Goal: Information Seeking & Learning: Check status

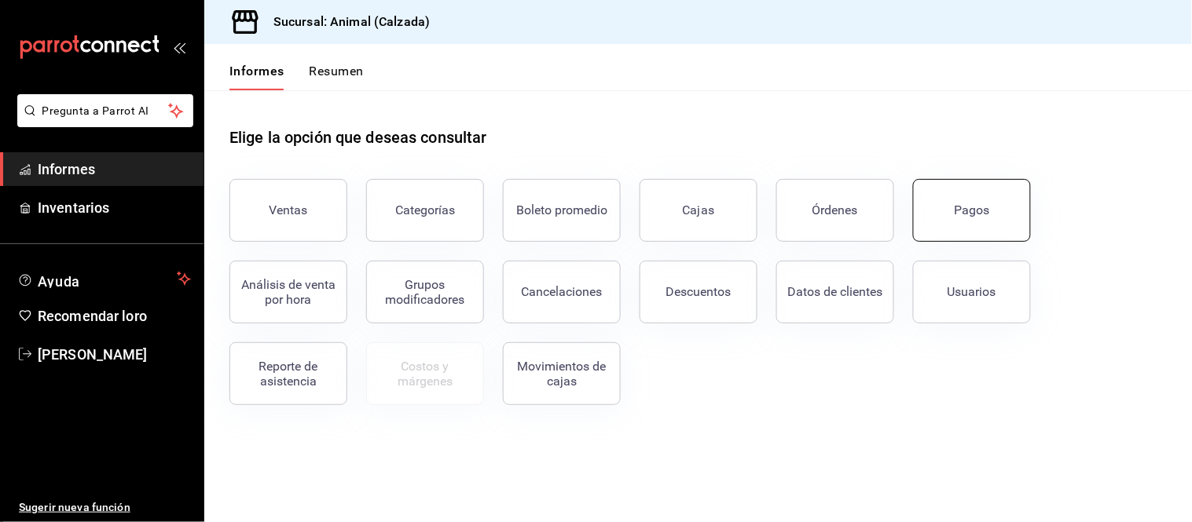
click at [962, 207] on font "Pagos" at bounding box center [972, 210] width 35 height 15
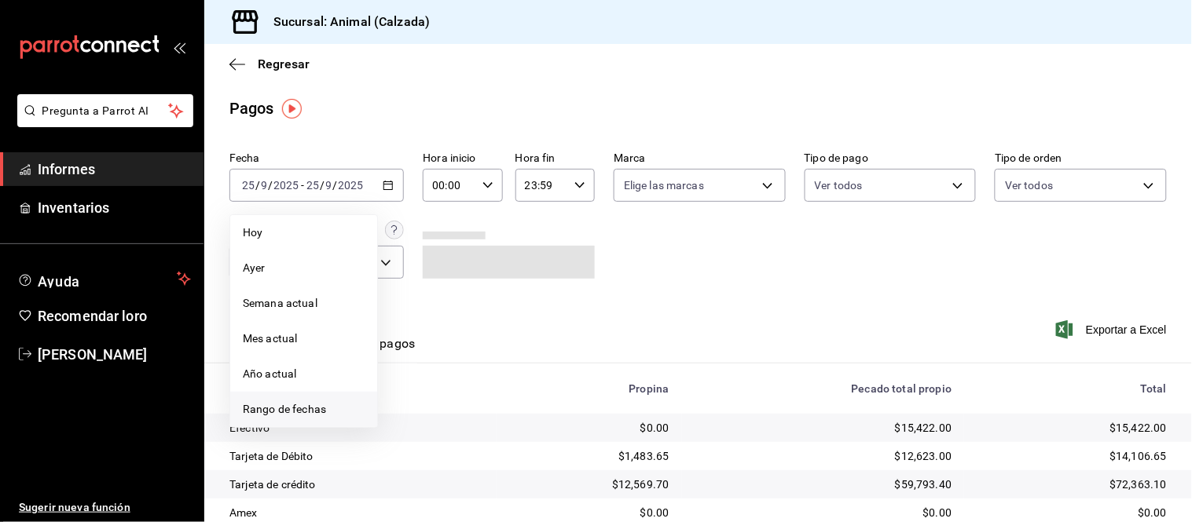
click at [321, 414] on font "Rango de fechas" at bounding box center [284, 409] width 83 height 13
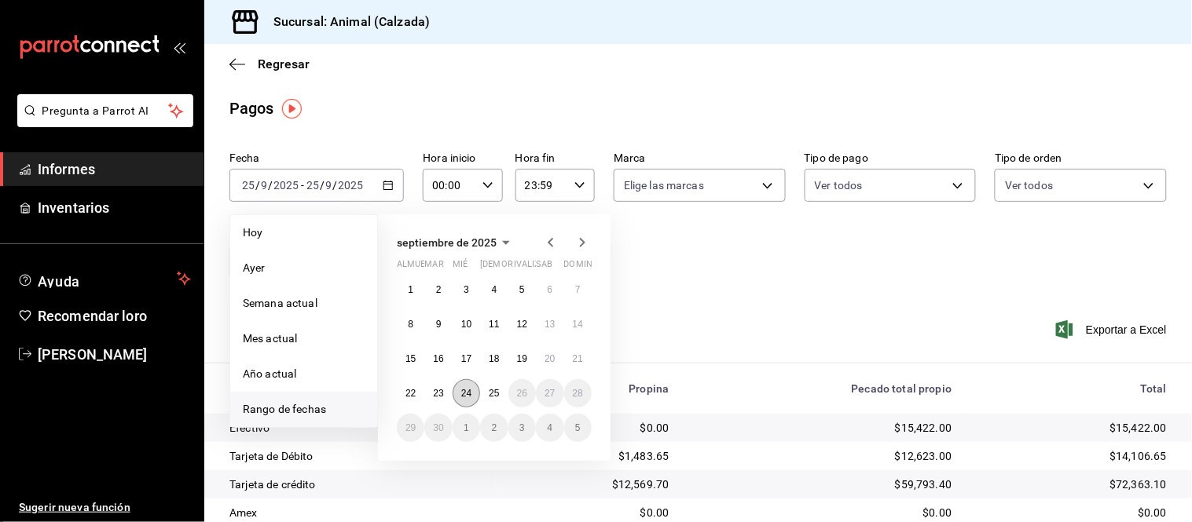
click at [459, 390] on button "24" at bounding box center [466, 393] width 27 height 28
click at [493, 397] on font "25" at bounding box center [494, 393] width 10 height 11
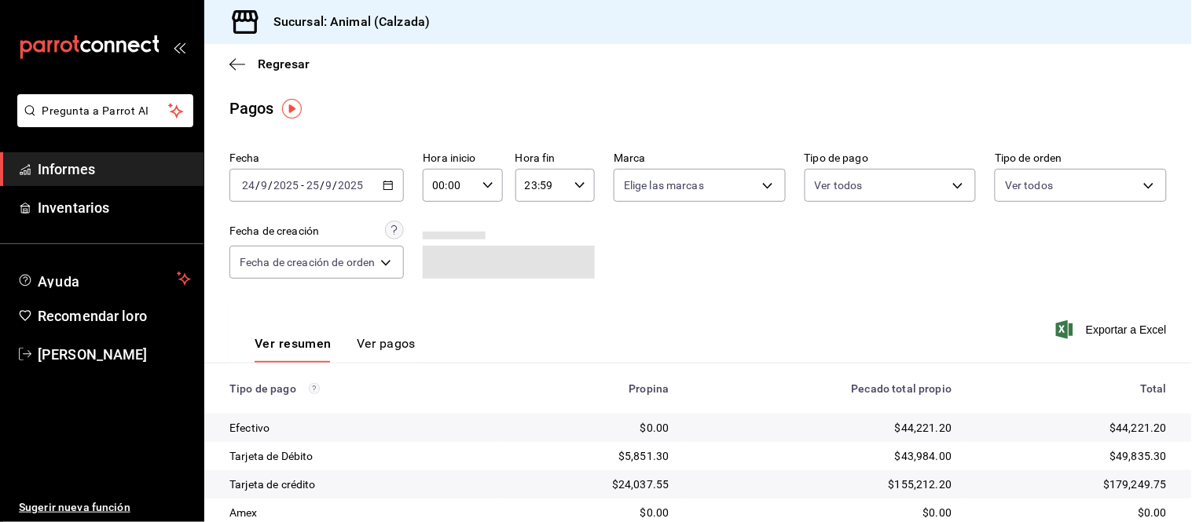
click at [489, 190] on icon "button" at bounding box center [487, 185] width 11 height 11
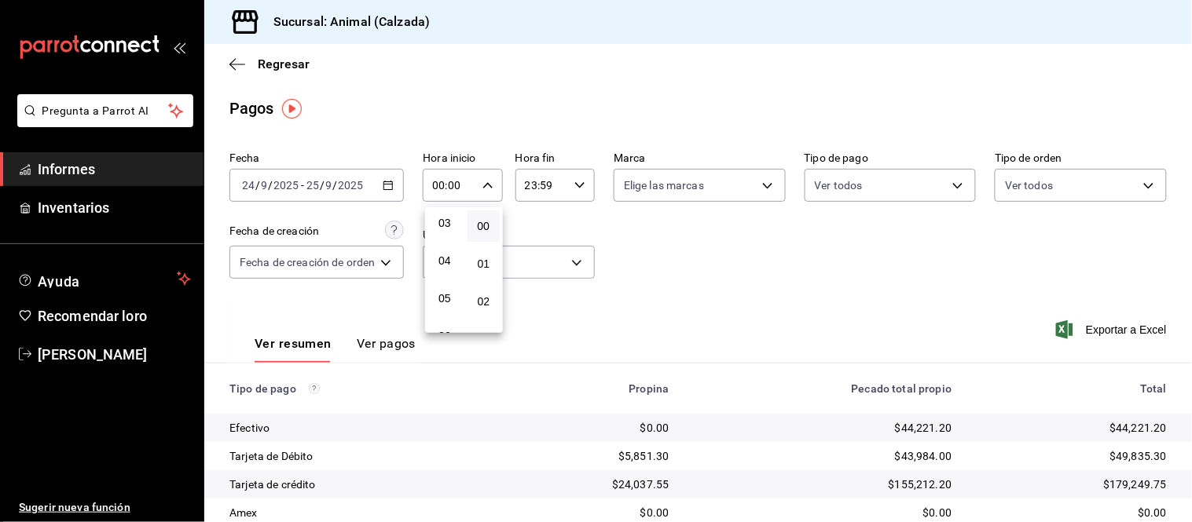
scroll to position [174, 0]
click at [448, 234] on font "05" at bounding box center [444, 240] width 13 height 13
type input "05:00"
click at [559, 183] on div at bounding box center [596, 261] width 1192 height 522
click at [570, 190] on div "23:59 Hora fin" at bounding box center [554, 185] width 79 height 33
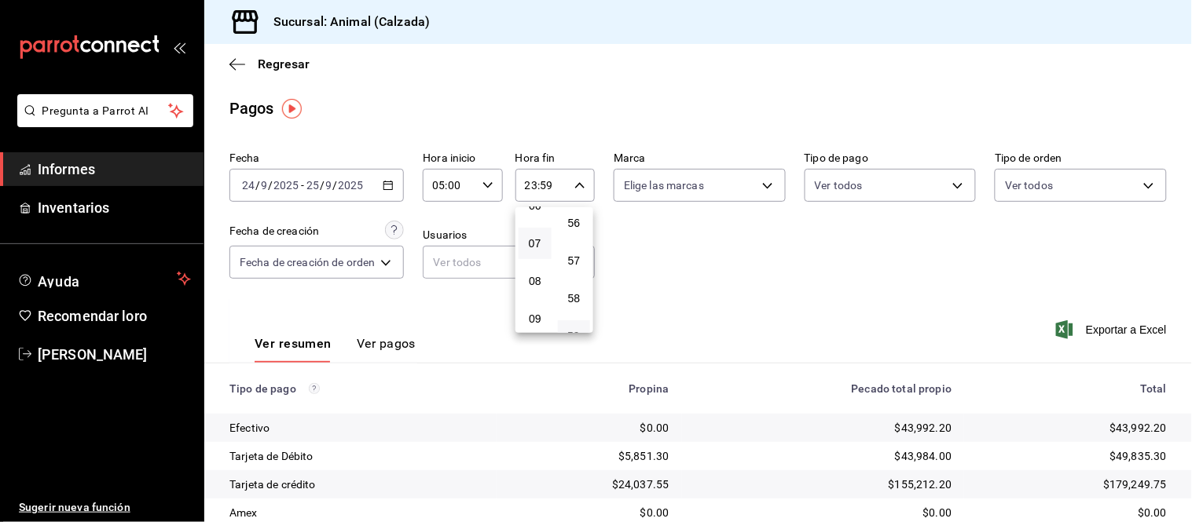
scroll to position [159, 0]
click at [537, 254] on font "05" at bounding box center [535, 255] width 13 height 13
click at [567, 224] on font "00" at bounding box center [573, 226] width 13 height 13
type input "05:00"
click at [669, 178] on div at bounding box center [596, 261] width 1192 height 522
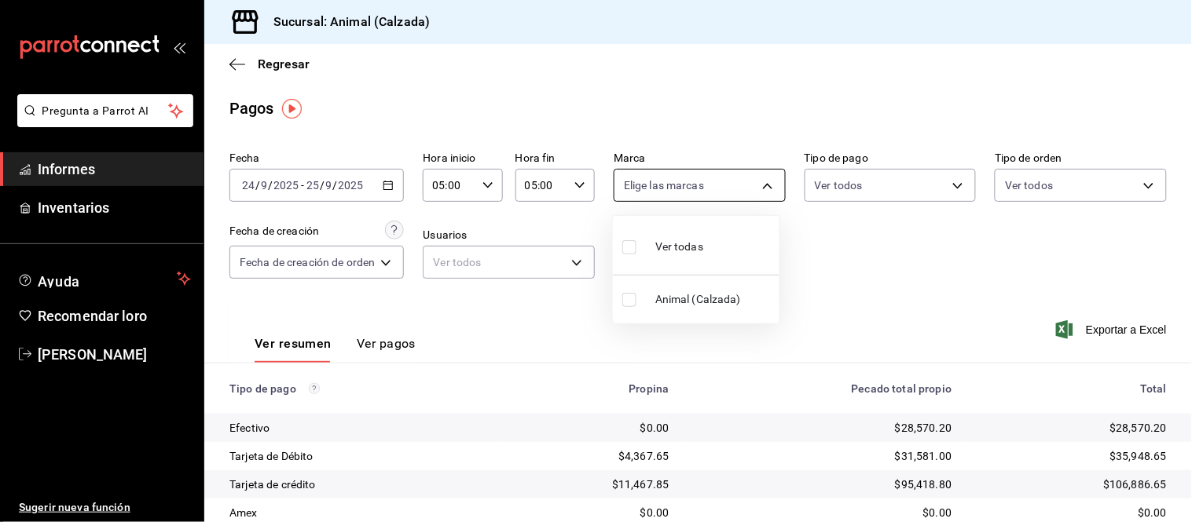
click at [679, 183] on body "Pregunta a Parrot AI Informes Inventarios Ayuda Recomendar loro Citlali Juárez …" at bounding box center [596, 261] width 1192 height 522
drag, startPoint x: 723, startPoint y: 238, endPoint x: 812, endPoint y: 191, distance: 101.2
click at [723, 240] on li "Ver todas" at bounding box center [696, 245] width 167 height 46
type input "e26472f3-9262-489d-bcba-4c6b034529c7"
checkbox input "true"
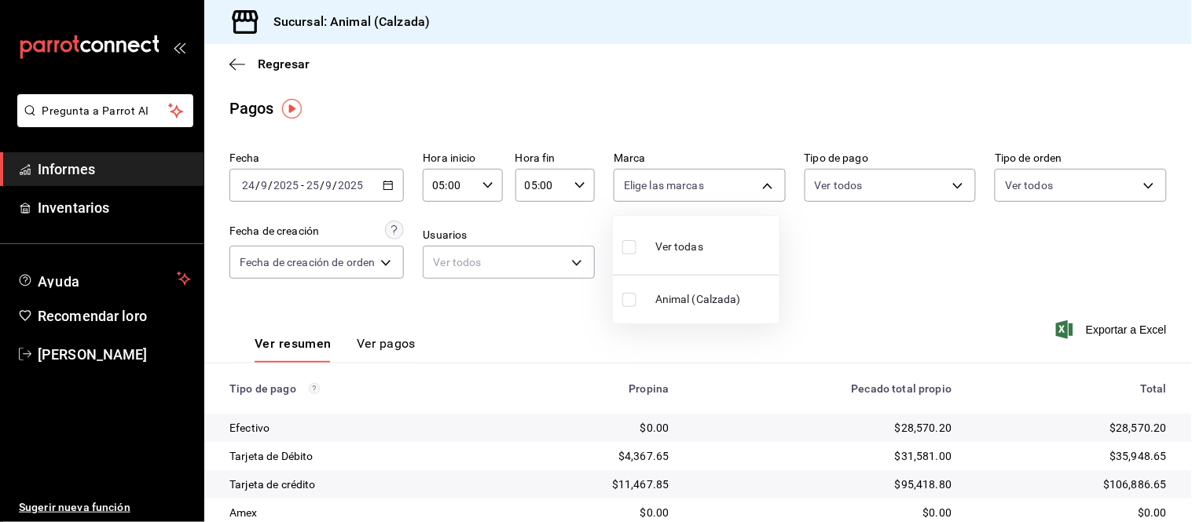
checkbox input "true"
click at [882, 185] on div at bounding box center [596, 261] width 1192 height 522
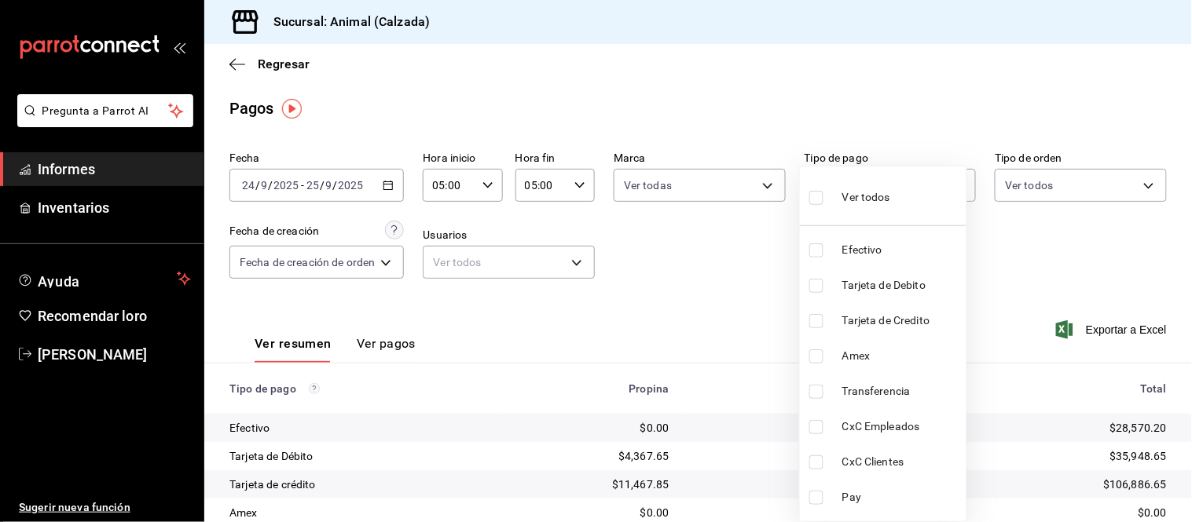
click at [882, 185] on body "Pregunta a Parrot AI Informes Inventarios Ayuda Recomendar loro Citlali Juárez …" at bounding box center [596, 261] width 1192 height 522
click at [876, 196] on font "Ver todos" at bounding box center [866, 197] width 48 height 13
type input "71d89c34-e359-4fcf-89cc-30b2b1e20b29,4005b239-9ab5-4f91-ae38-82730a713f54,af609…"
checkbox input "true"
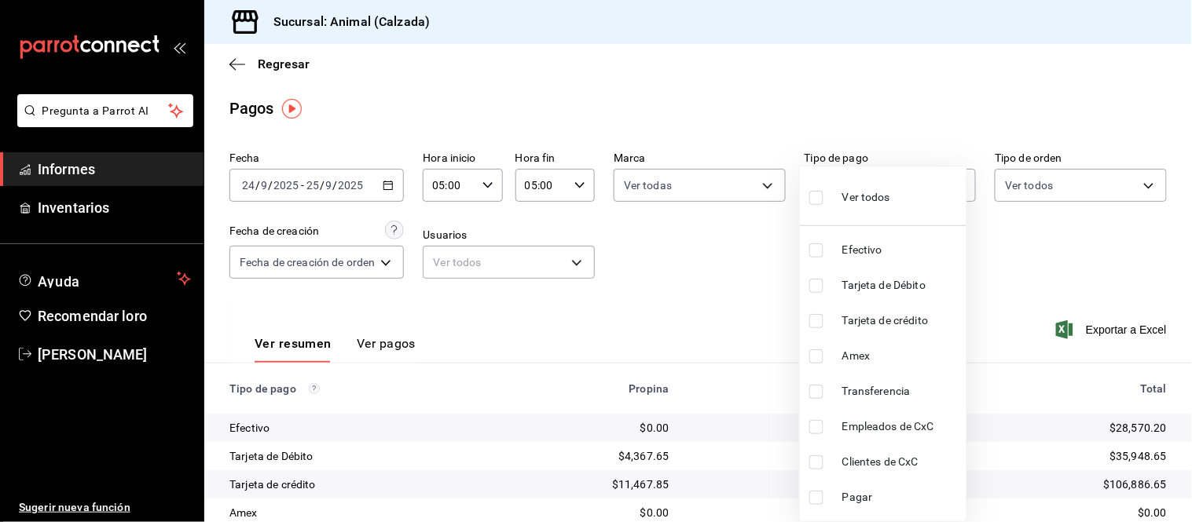
checkbox input "true"
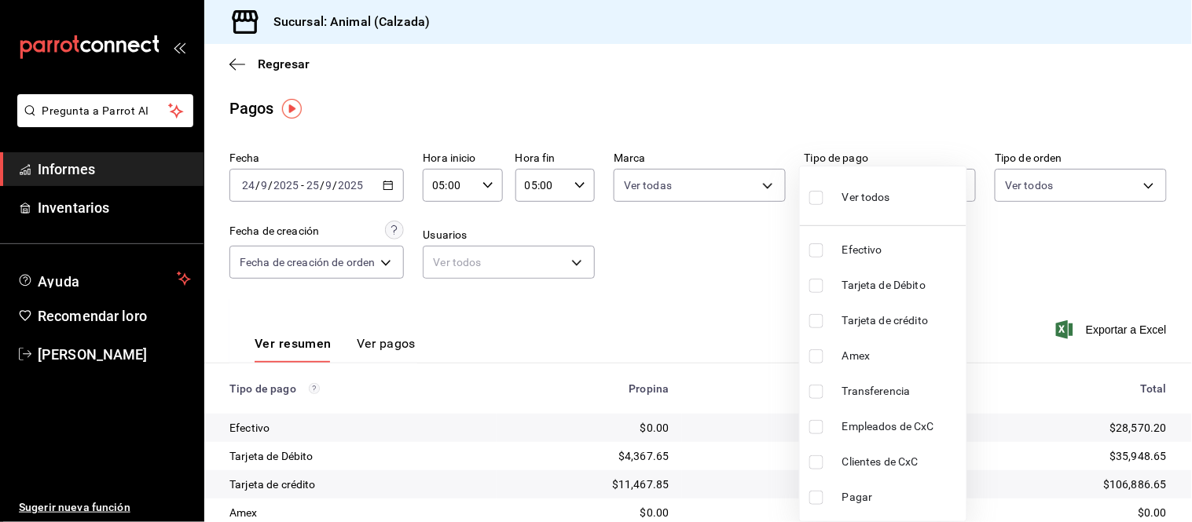
checkbox input "true"
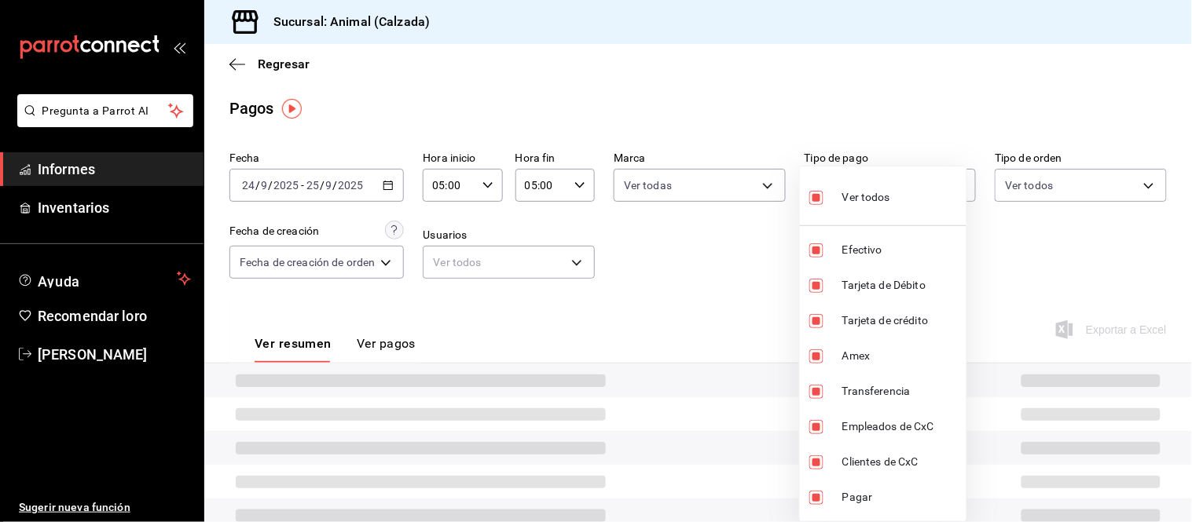
click at [1042, 181] on div at bounding box center [596, 261] width 1192 height 522
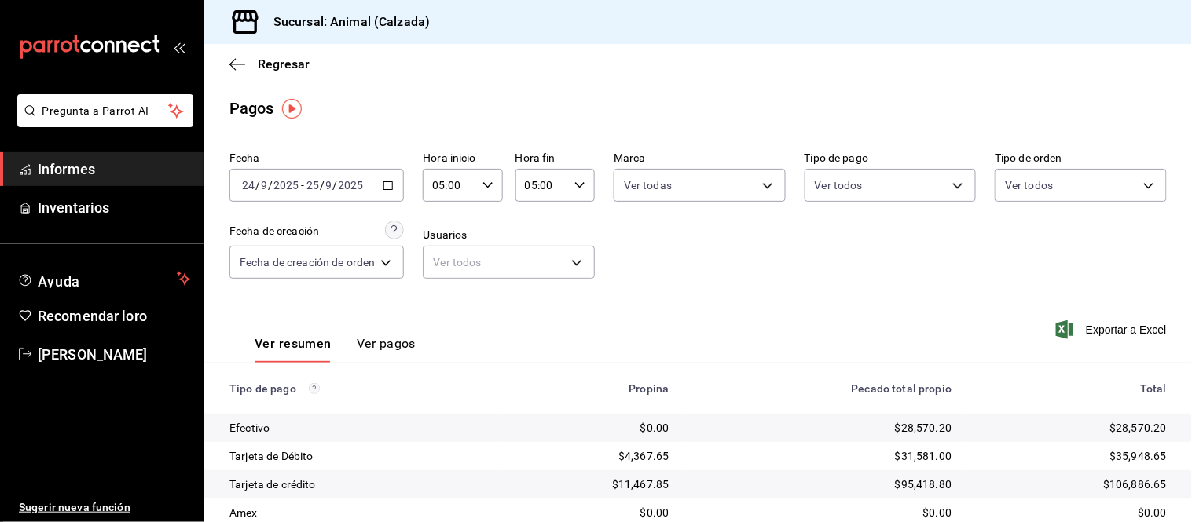
click at [1046, 184] on body "Pregunta a Parrot AI Informes Inventarios Ayuda Recomendar loro Citlali Juárez …" at bounding box center [596, 261] width 1192 height 522
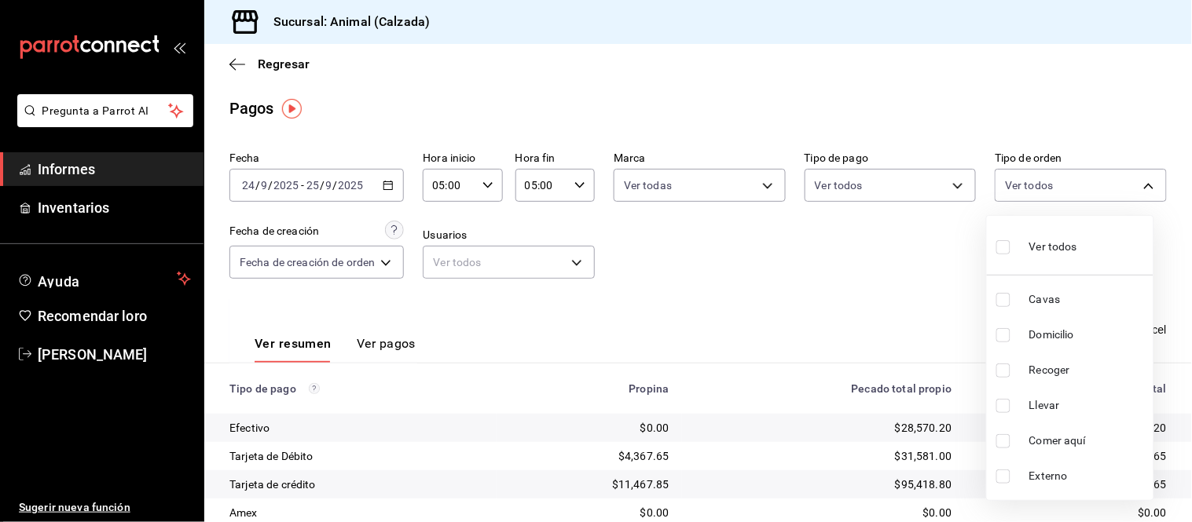
click at [1010, 241] on label at bounding box center [1006, 247] width 20 height 23
click at [1010, 241] on input "checkbox" at bounding box center [1003, 247] width 14 height 14
checkbox input "false"
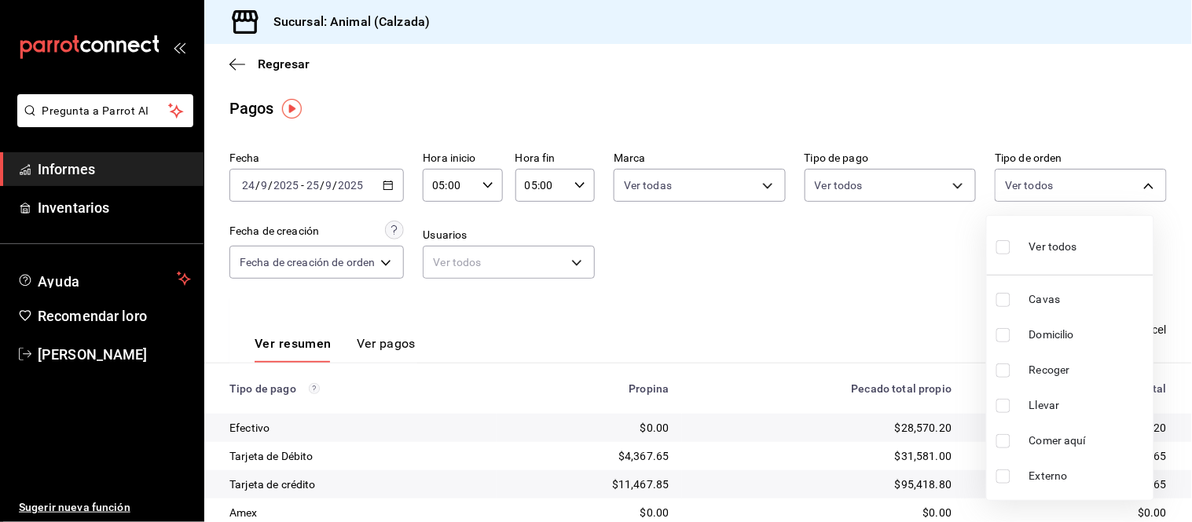
checkbox input "false"
click at [886, 262] on div at bounding box center [596, 261] width 1192 height 522
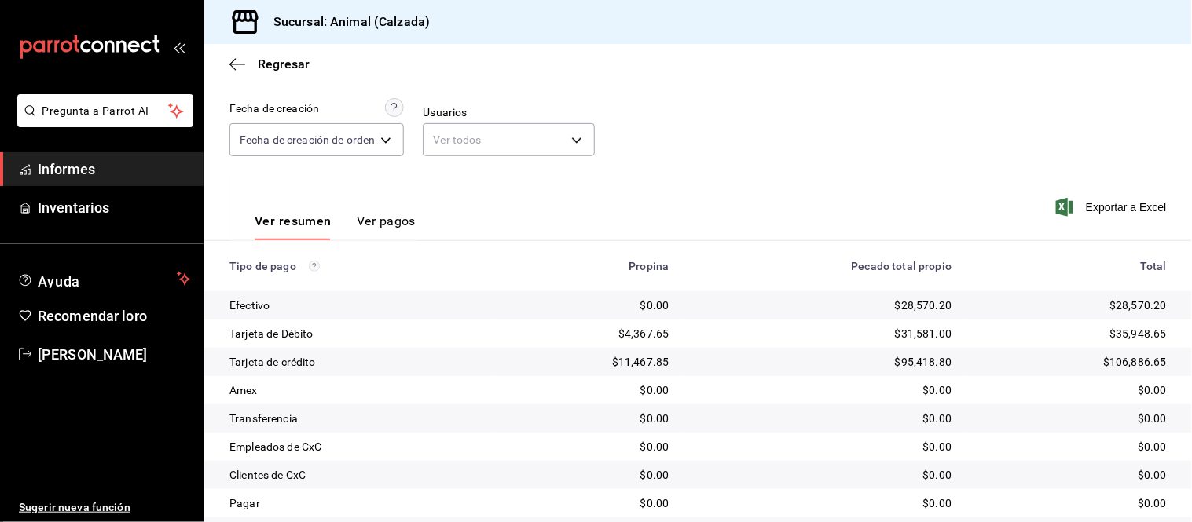
scroll to position [171, 0]
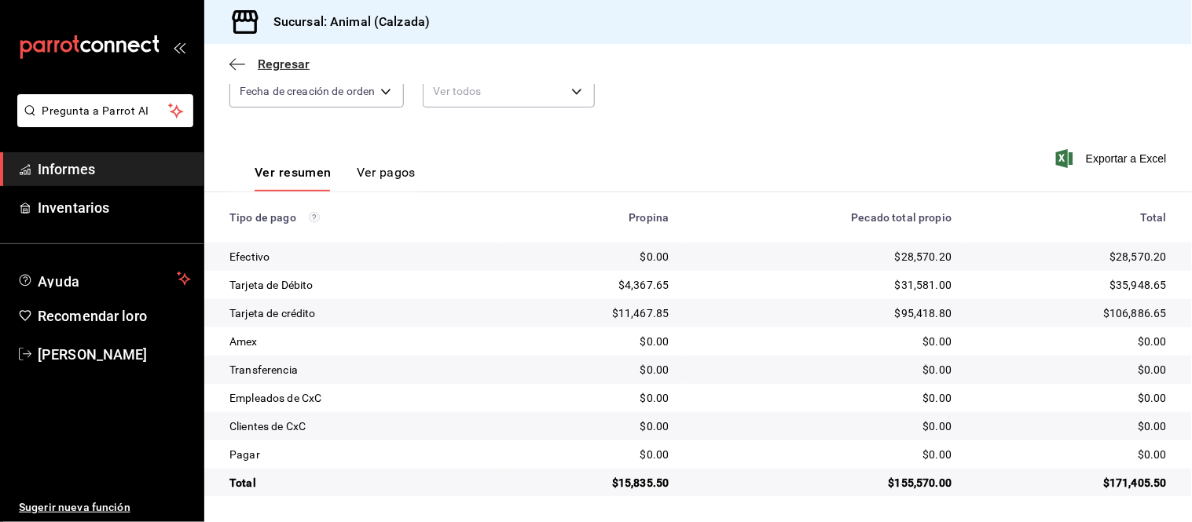
click at [231, 57] on span "Regresar" at bounding box center [269, 64] width 80 height 15
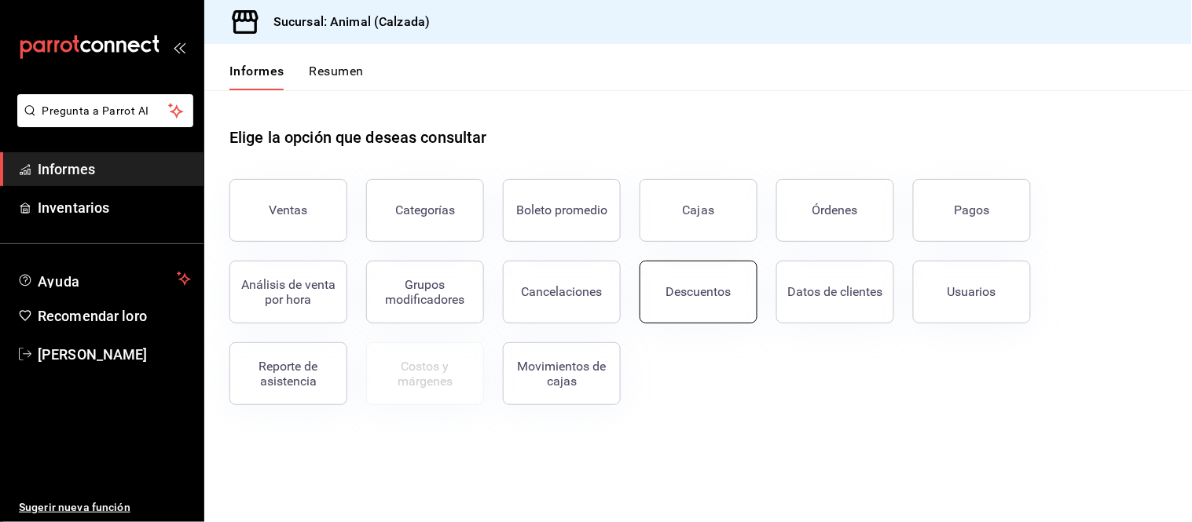
click at [662, 269] on button "Descuentos" at bounding box center [698, 292] width 118 height 63
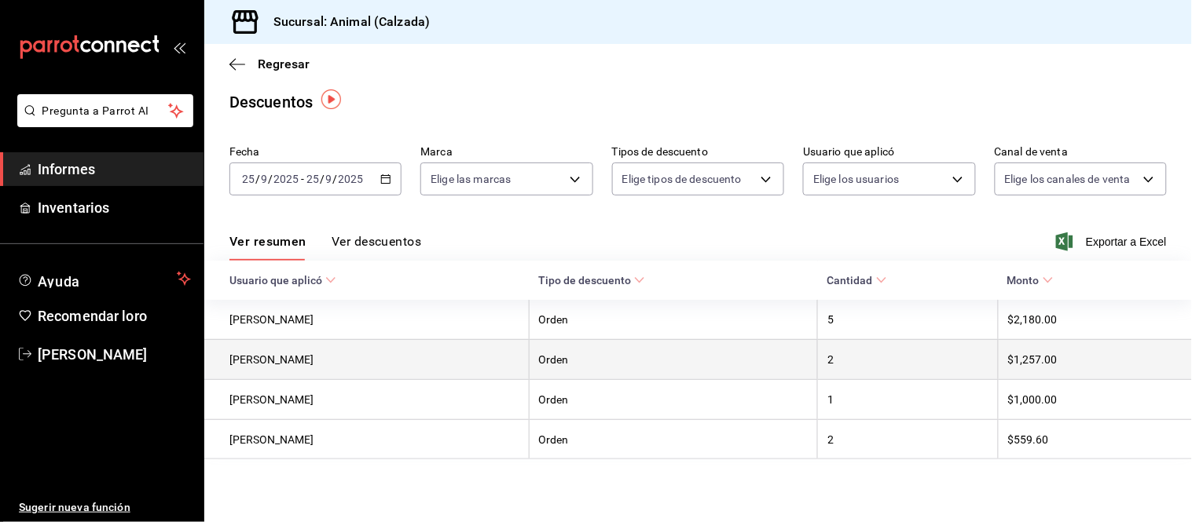
scroll to position [9, 0]
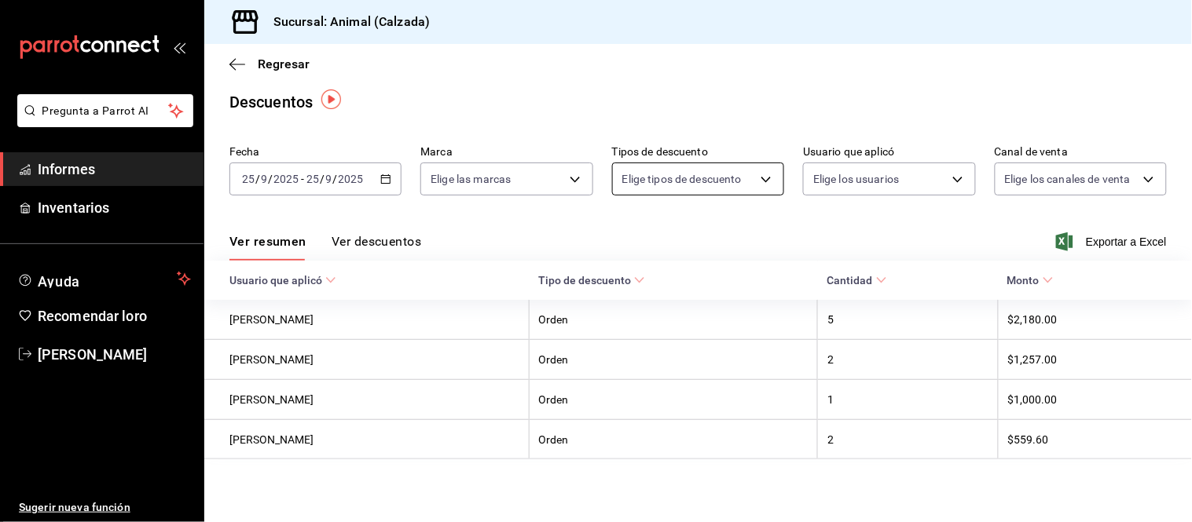
click at [654, 167] on body "Pregunta a Parrot AI Informes Inventarios Ayuda Recomendar loro Citlali Juárez …" at bounding box center [596, 261] width 1192 height 522
click at [236, 67] on div at bounding box center [596, 261] width 1192 height 522
click at [240, 68] on icon "button" at bounding box center [237, 64] width 16 height 14
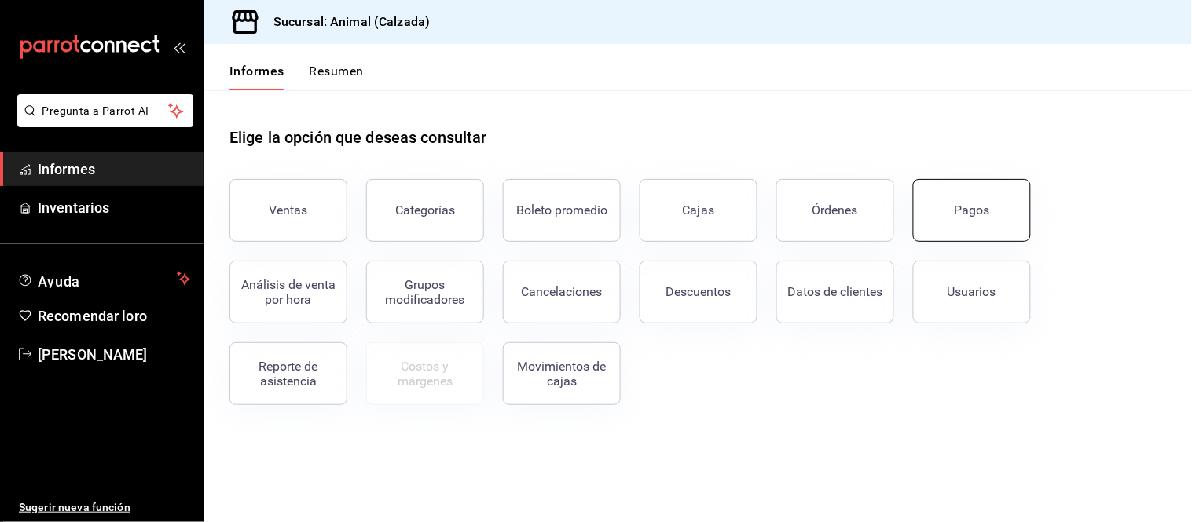
click at [958, 223] on button "Pagos" at bounding box center [972, 210] width 118 height 63
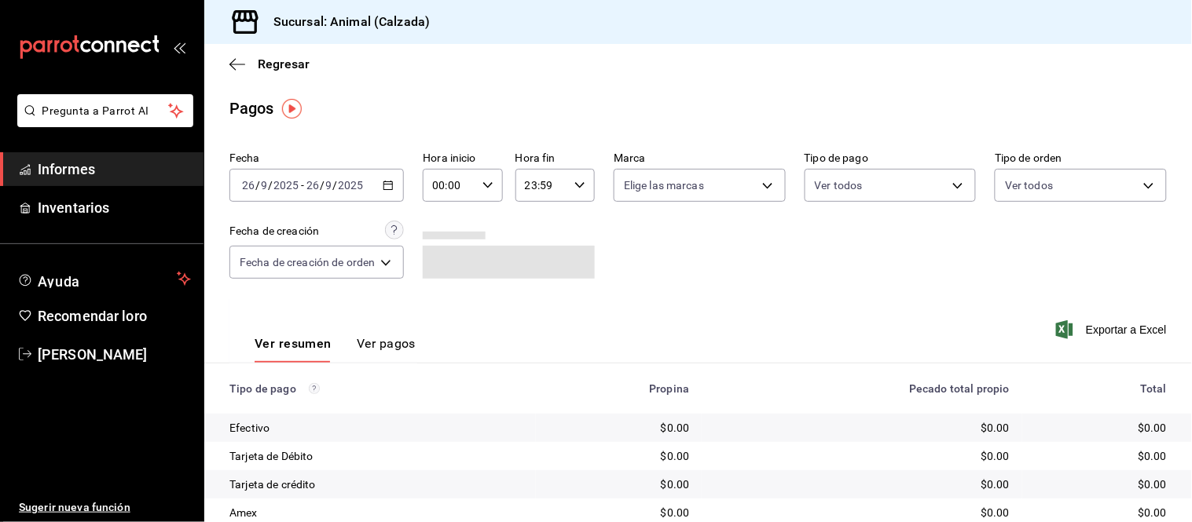
click at [387, 187] on icon "button" at bounding box center [388, 185] width 11 height 11
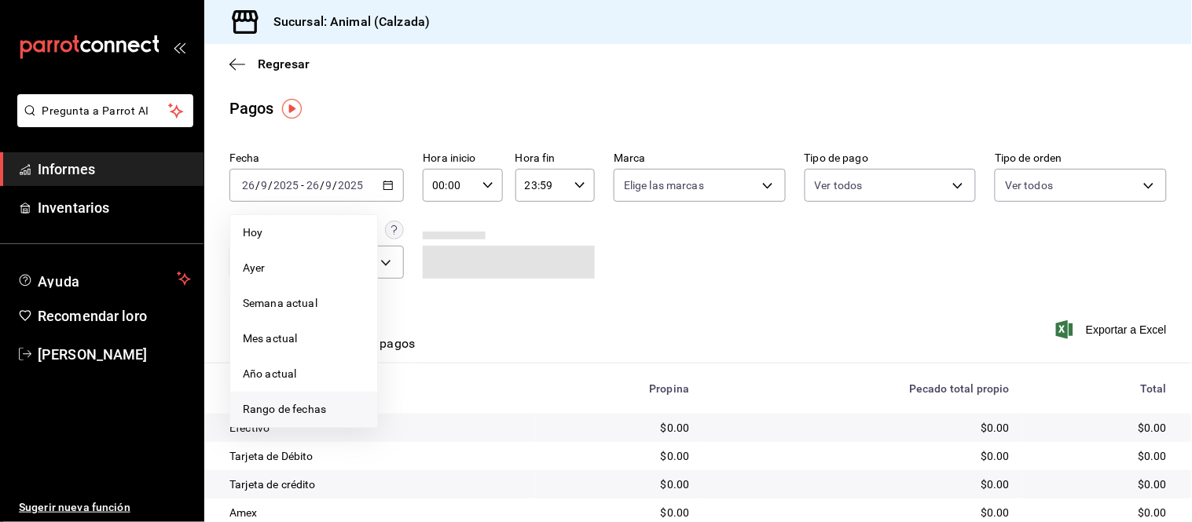
click at [277, 414] on font "Rango de fechas" at bounding box center [284, 409] width 83 height 13
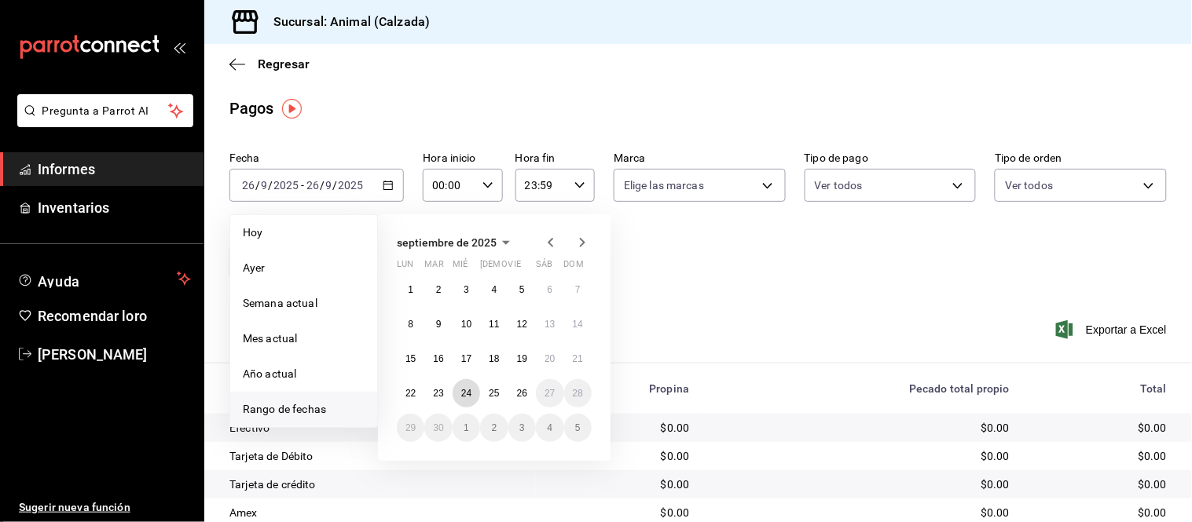
click at [461, 397] on abbr "24" at bounding box center [466, 393] width 10 height 11
click at [504, 393] on button "25" at bounding box center [493, 393] width 27 height 28
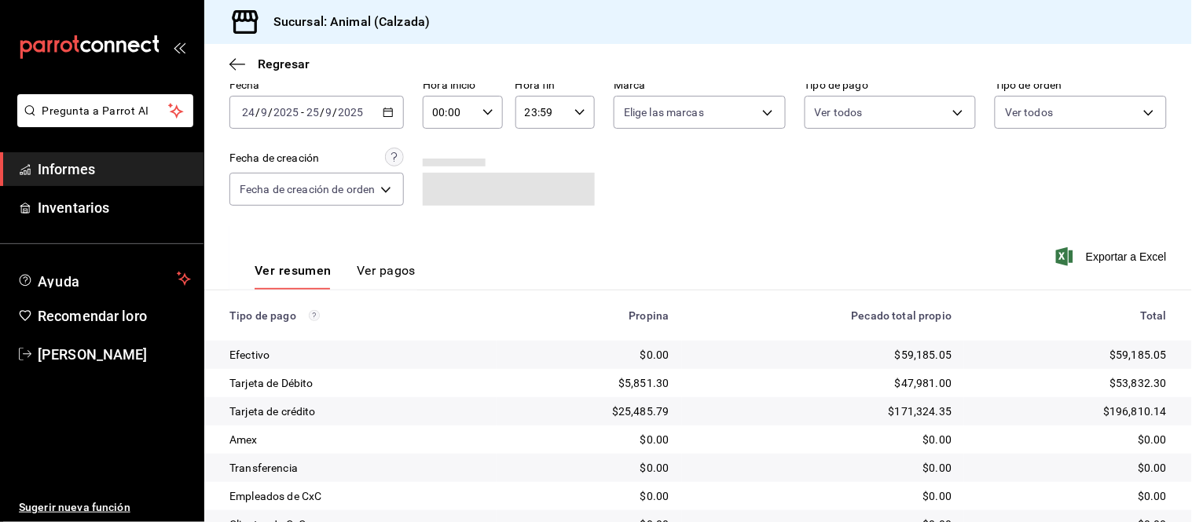
scroll to position [171, 0]
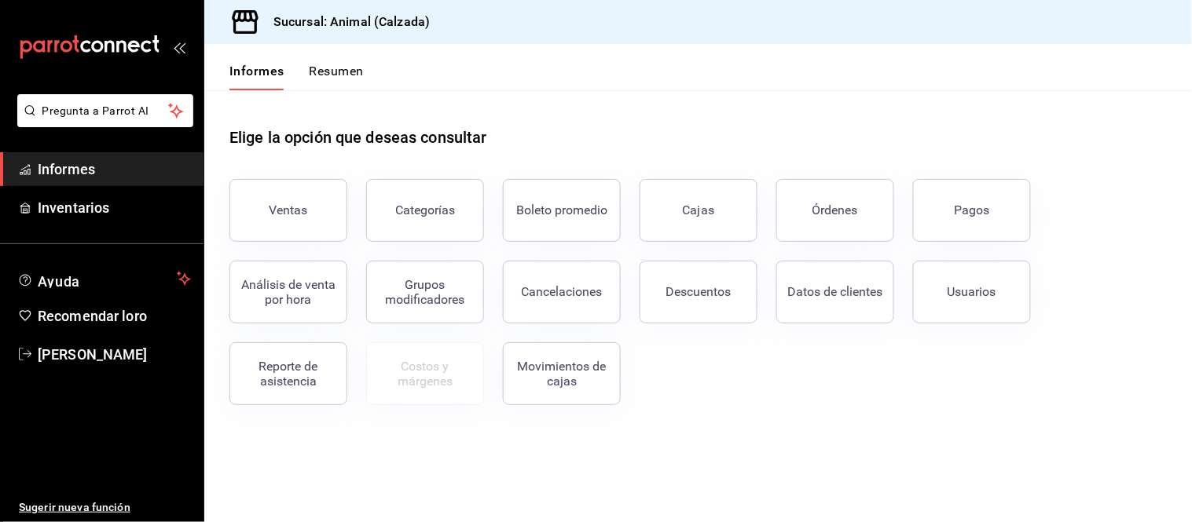
click at [984, 182] on button "Pagos" at bounding box center [972, 210] width 118 height 63
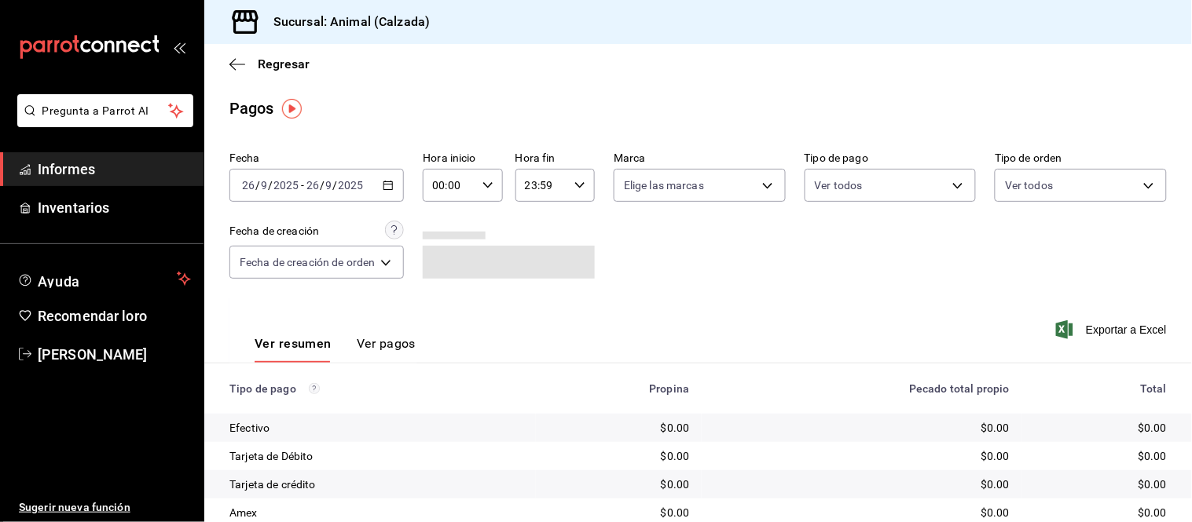
click at [404, 184] on div "[DATE] [DATE] - [DATE] [DATE]" at bounding box center [316, 185] width 174 height 33
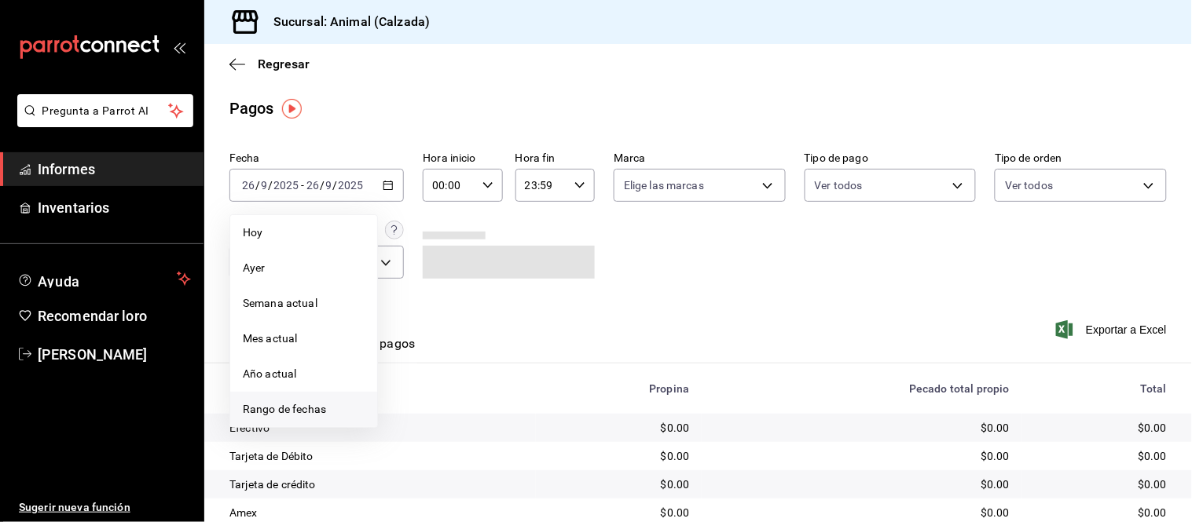
click at [313, 418] on span "Rango de fechas" at bounding box center [304, 409] width 122 height 16
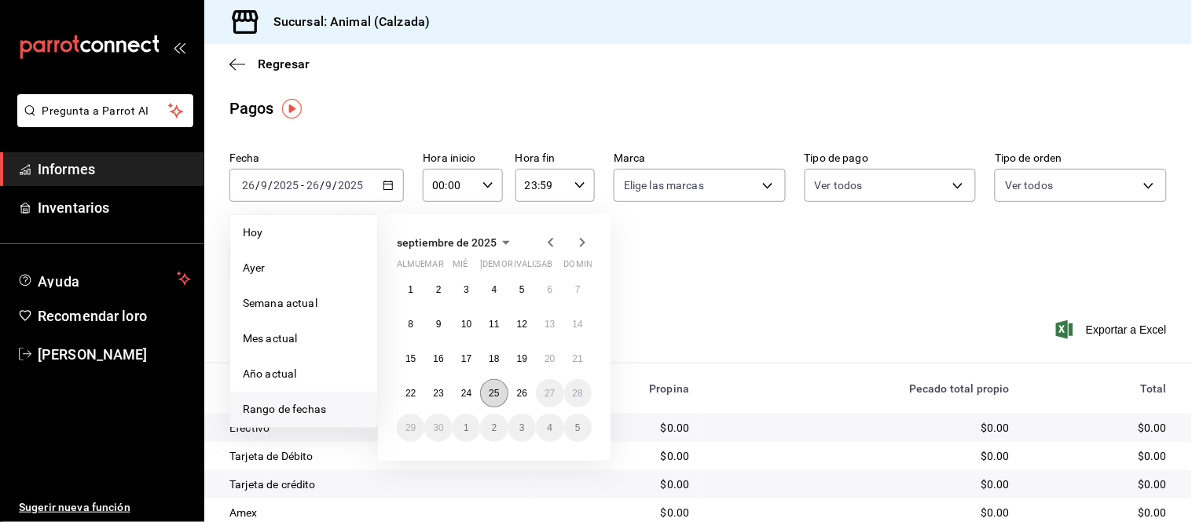
click at [489, 396] on font "25" at bounding box center [494, 393] width 10 height 11
click at [522, 399] on button "26" at bounding box center [521, 393] width 27 height 28
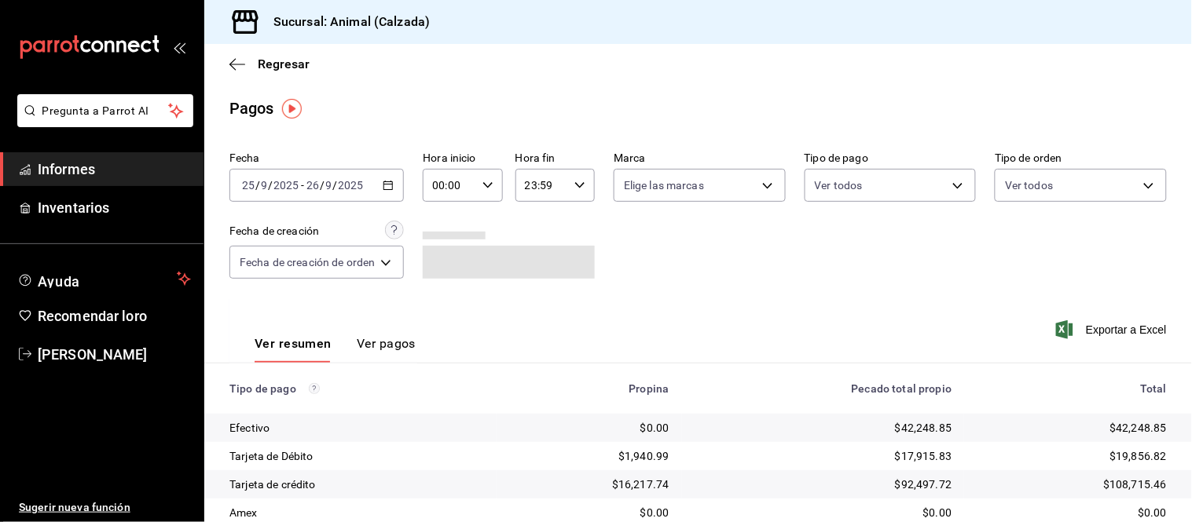
click at [477, 176] on div "00:00 Hora inicio" at bounding box center [462, 185] width 79 height 33
click at [451, 240] on span "05" at bounding box center [445, 240] width 14 height 13
type input "05:00"
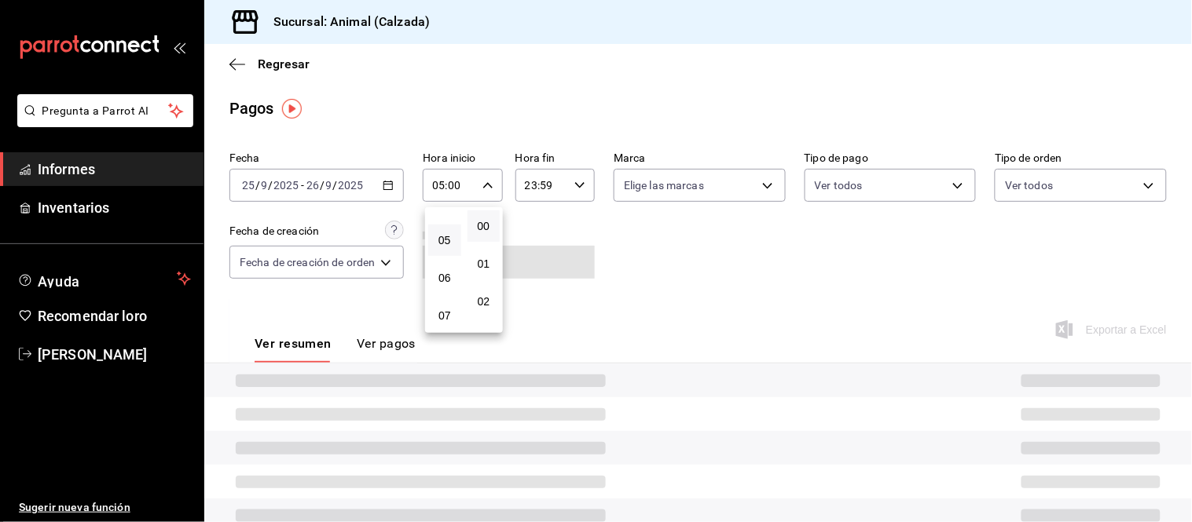
click at [566, 189] on div at bounding box center [596, 261] width 1192 height 522
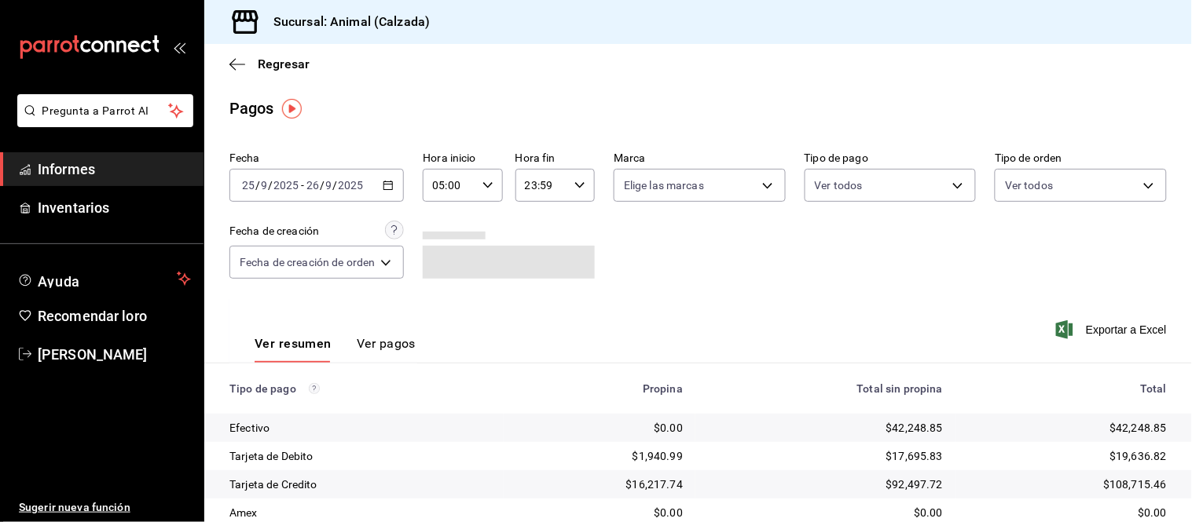
click at [578, 186] on \(Stroke\) "button" at bounding box center [579, 184] width 9 height 5
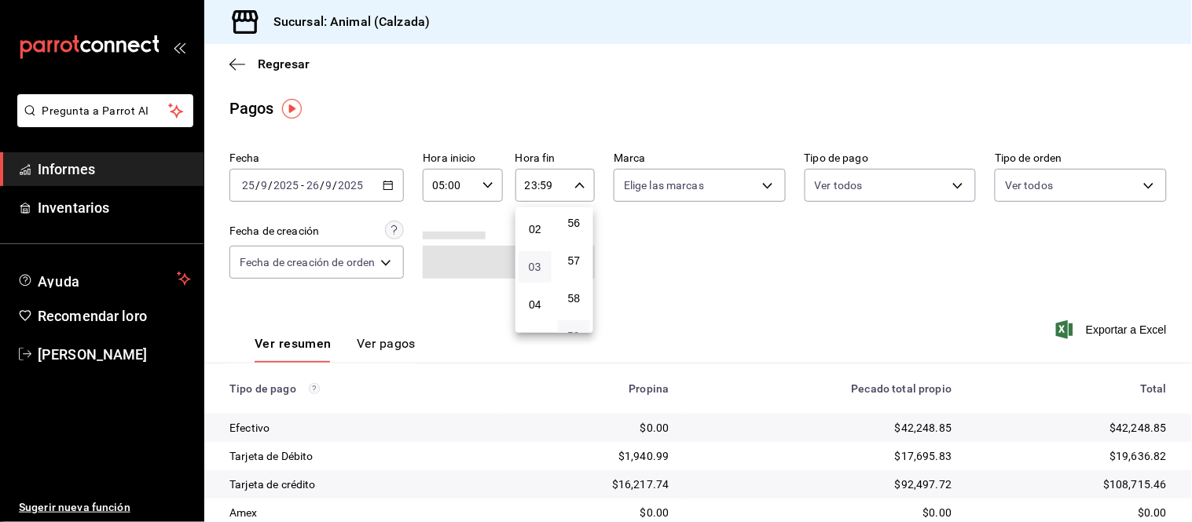
scroll to position [159, 0]
click at [537, 255] on font "05" at bounding box center [535, 255] width 13 height 13
click at [575, 232] on button "00" at bounding box center [574, 226] width 33 height 31
type input "05:00"
click at [657, 185] on div at bounding box center [596, 261] width 1192 height 522
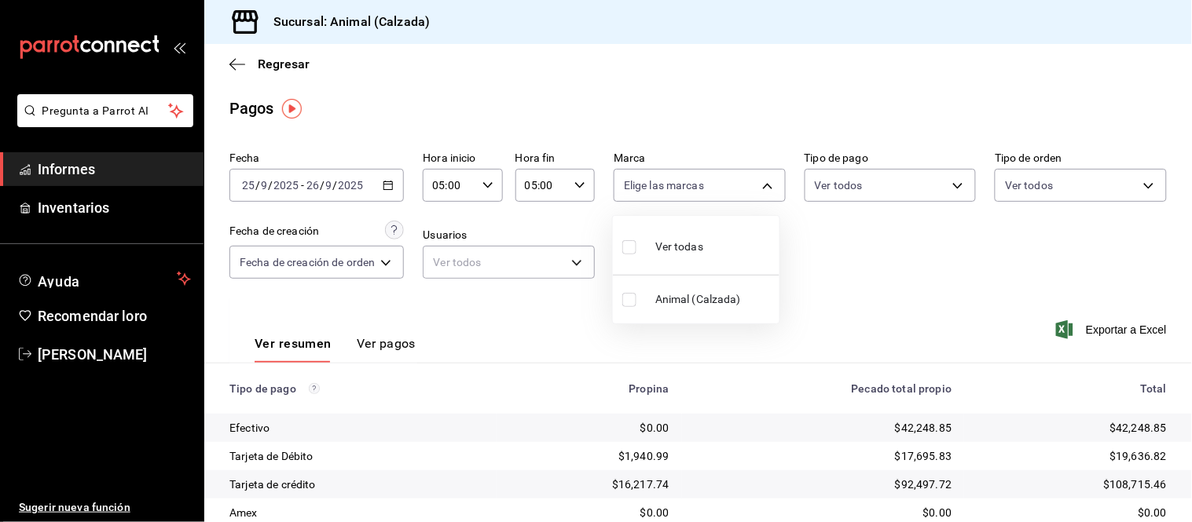
click at [684, 182] on body "Pregunta a Parrot AI Informes Inventarios Ayuda Recomendar loro [PERSON_NAME] S…" at bounding box center [596, 261] width 1192 height 522
drag, startPoint x: 697, startPoint y: 237, endPoint x: 812, endPoint y: 225, distance: 115.3
click at [700, 245] on font "Ver todas" at bounding box center [679, 246] width 48 height 13
type input "e26472f3-9262-489d-bcba-4c6b034529c7"
checkbox input "true"
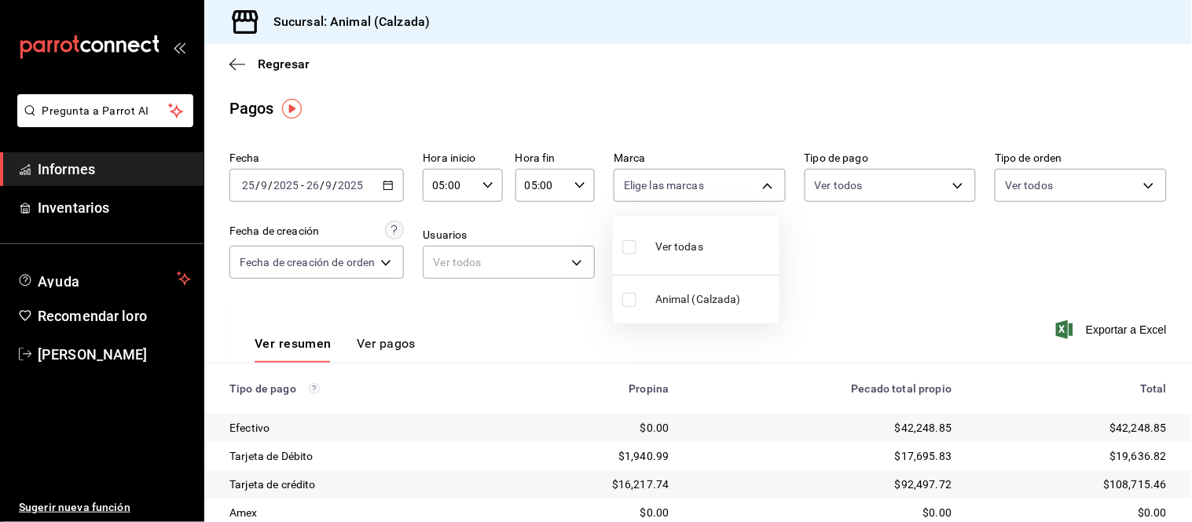
checkbox input "true"
click at [863, 182] on div at bounding box center [596, 261] width 1192 height 522
click at [872, 182] on body "Pregunta a Parrot AI Informes Inventarios Ayuda Recomendar loro [PERSON_NAME] S…" at bounding box center [596, 261] width 1192 height 522
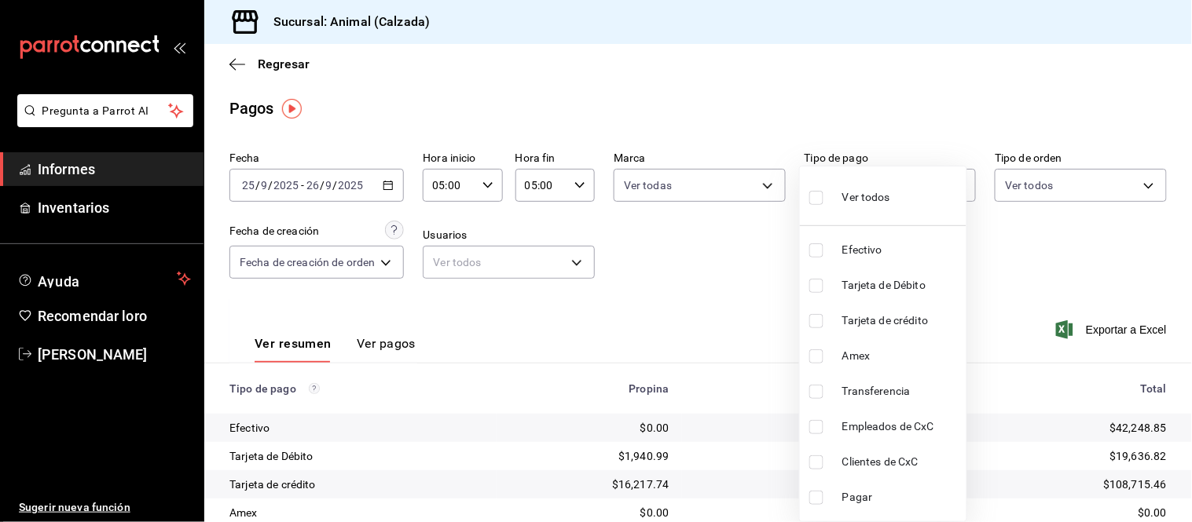
click at [867, 198] on font "Ver todos" at bounding box center [866, 197] width 48 height 13
type input "71d89c34-e359-4fcf-89cc-30b2b1e20b29,4005b239-9ab5-4f91-ae38-82730a713f54,af609…"
checkbox input "true"
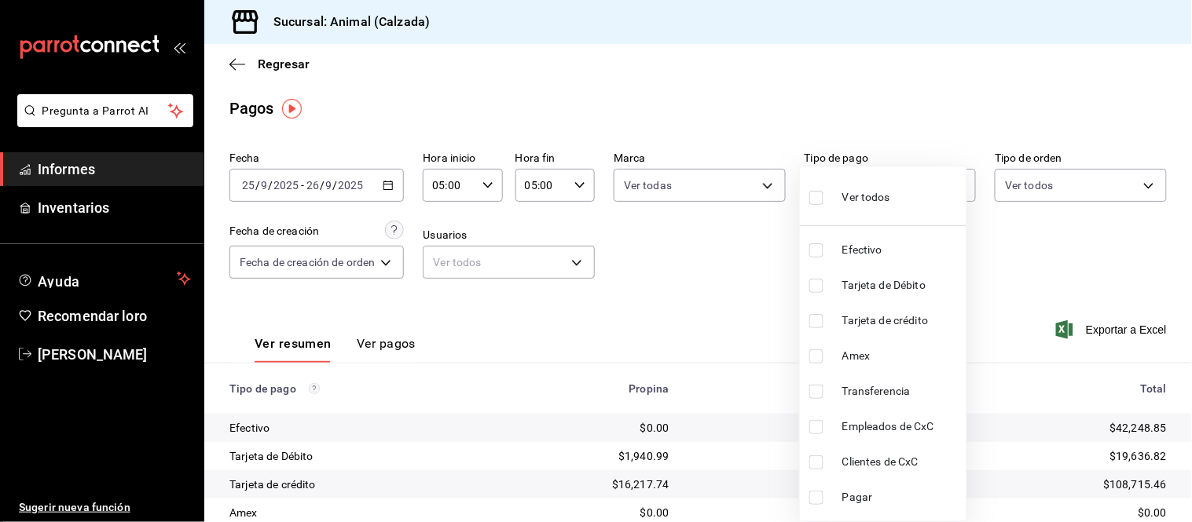
checkbox input "true"
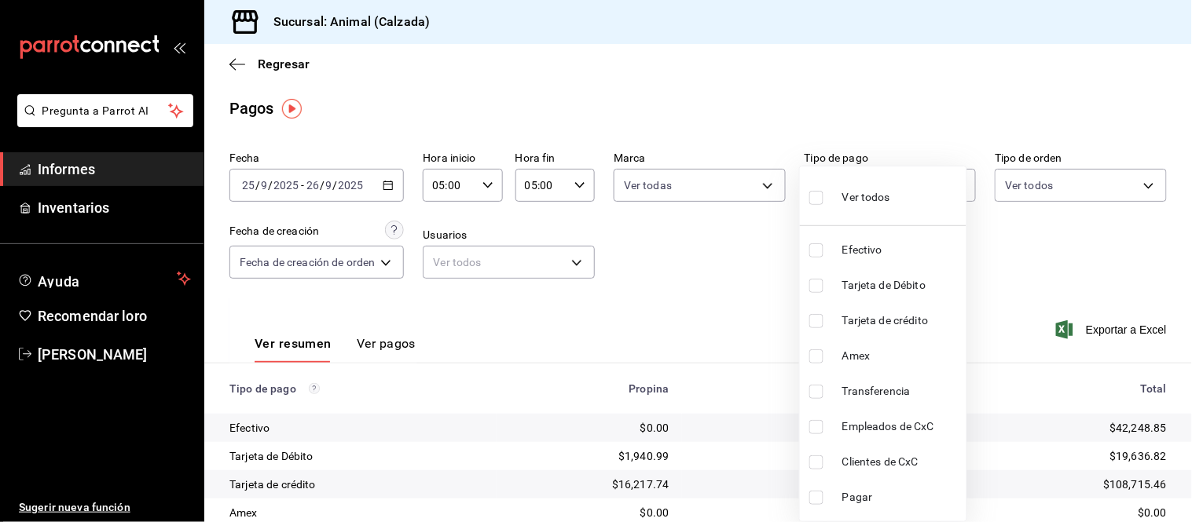
checkbox input "true"
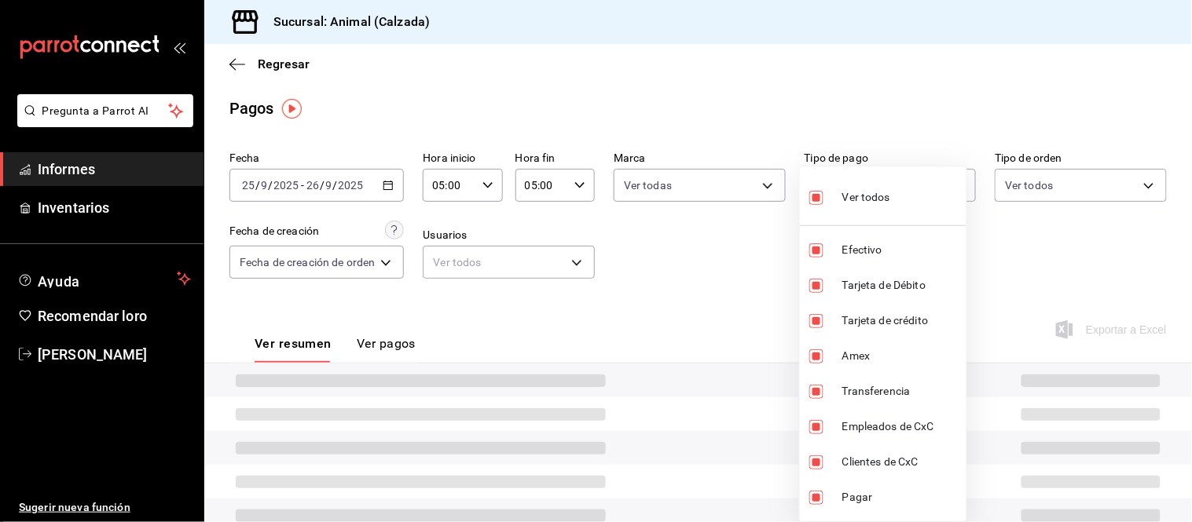
click at [998, 182] on div at bounding box center [596, 261] width 1192 height 522
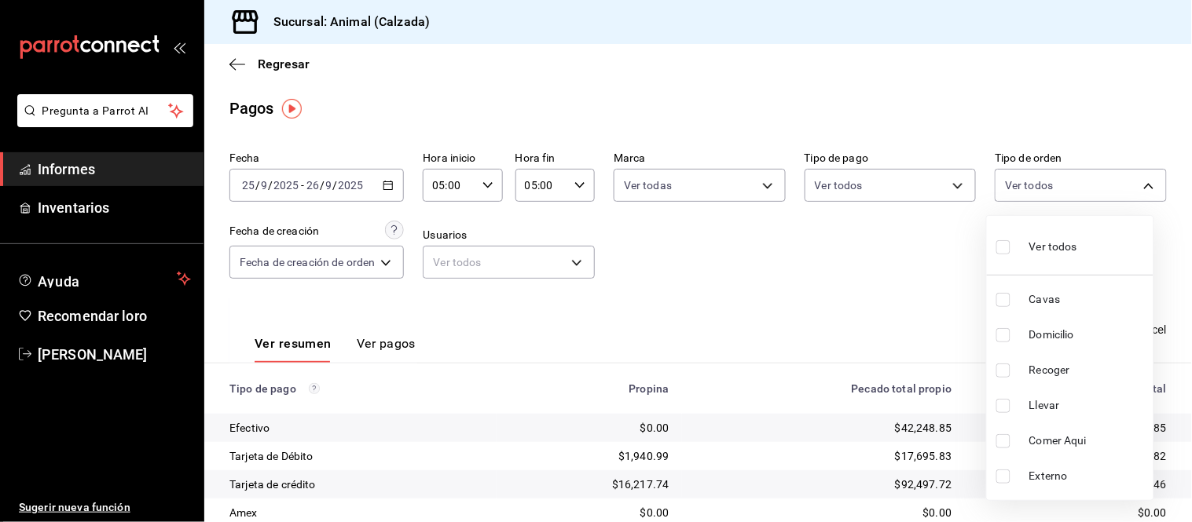
click at [1017, 184] on body "Pregunta a Parrot AI Informes Inventarios Ayuda Recomendar loro [PERSON_NAME] S…" at bounding box center [596, 261] width 1192 height 522
click at [1017, 233] on div "Ver todos" at bounding box center [1036, 246] width 81 height 34
type input "588630d3-b511-4bba-a729-32472510037f,54b7ae00-ca47-4ec1-b7ff-55842c0a2b62,92293…"
checkbox input "true"
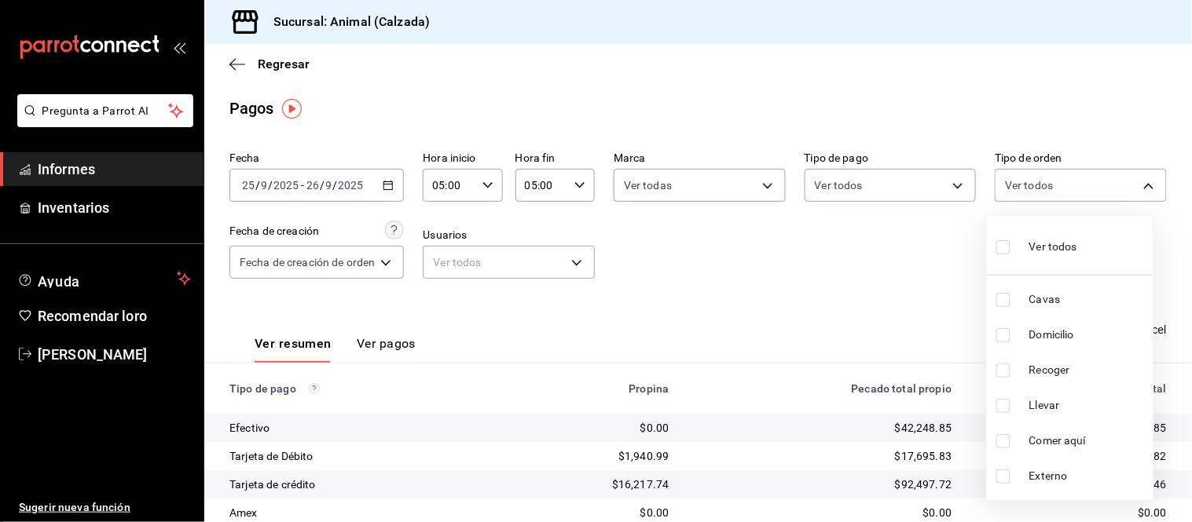
checkbox input "true"
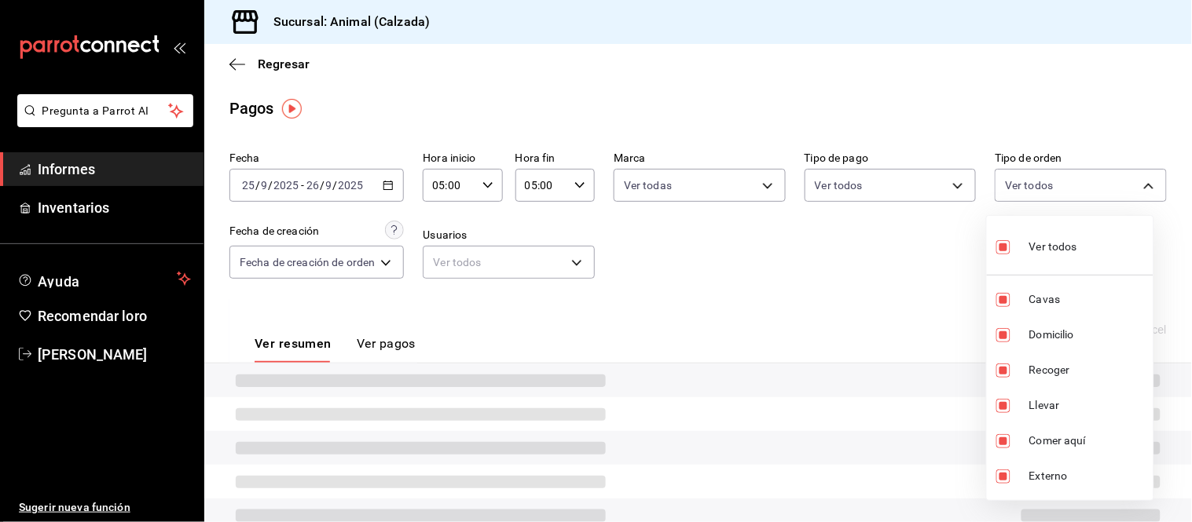
click at [911, 238] on div at bounding box center [596, 261] width 1192 height 522
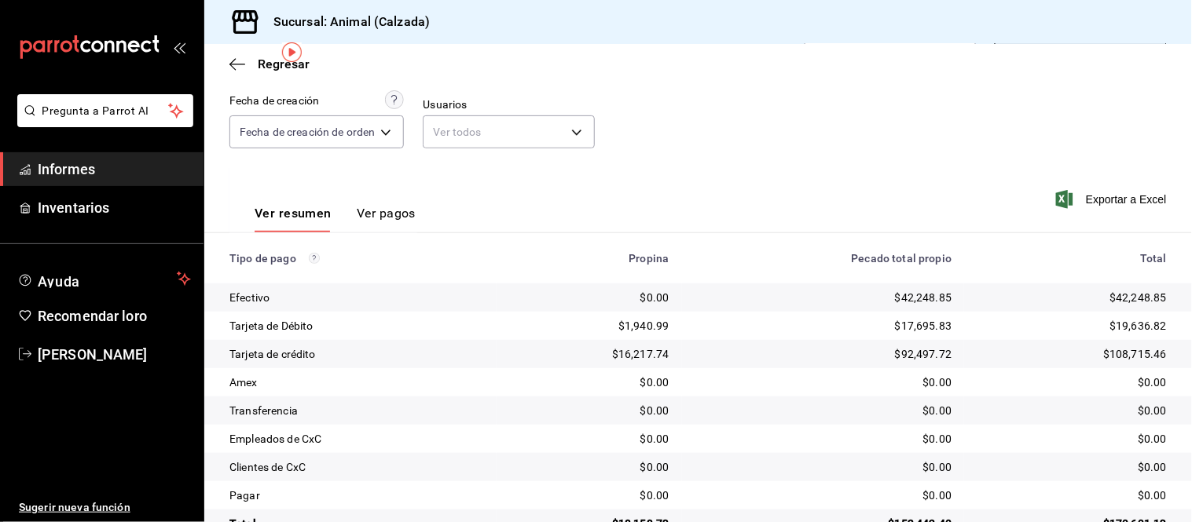
scroll to position [171, 0]
